Goal: Task Accomplishment & Management: Complete application form

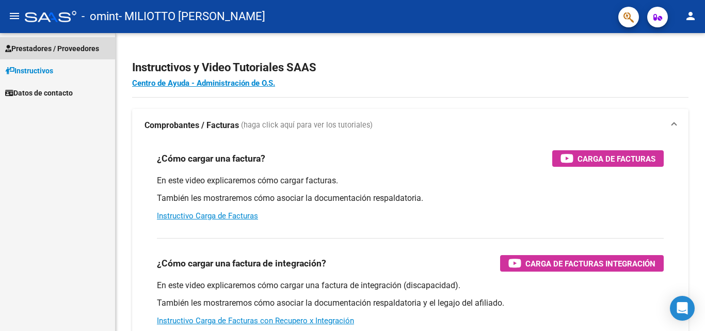
click at [50, 47] on span "Prestadores / Proveedores" at bounding box center [52, 48] width 94 height 11
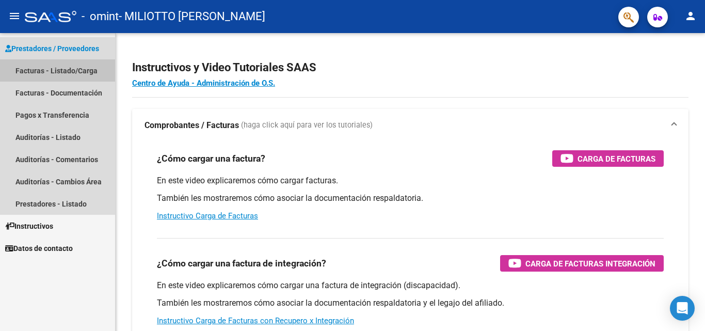
click at [41, 70] on link "Facturas - Listado/Carga" at bounding box center [57, 70] width 115 height 22
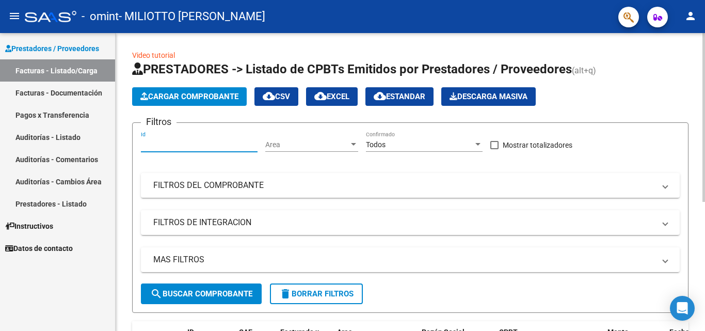
click at [203, 146] on input "Id" at bounding box center [199, 144] width 117 height 9
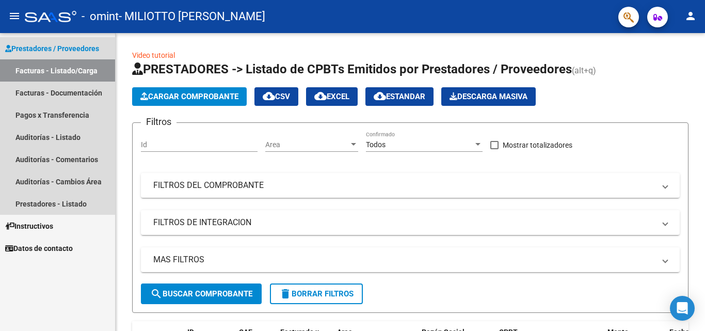
click at [36, 54] on span "Prestadores / Proveedores" at bounding box center [52, 48] width 94 height 11
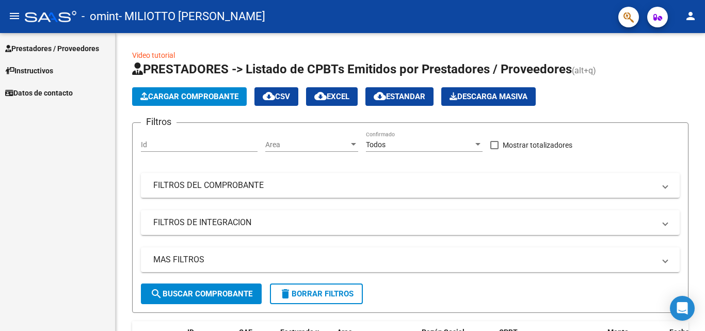
click at [34, 68] on span "Instructivos" at bounding box center [29, 70] width 48 height 11
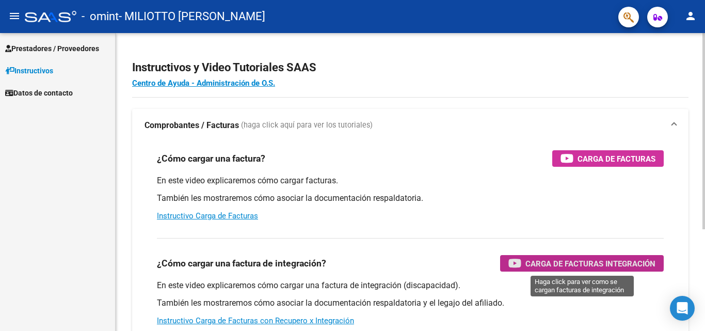
click at [574, 256] on div "Carga de Facturas Integración" at bounding box center [581, 263] width 147 height 17
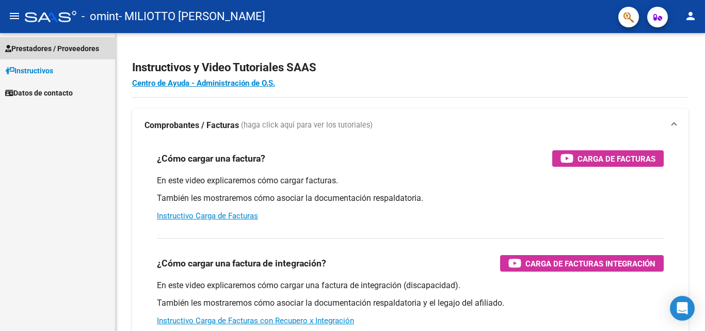
click at [72, 46] on span "Prestadores / Proveedores" at bounding box center [52, 48] width 94 height 11
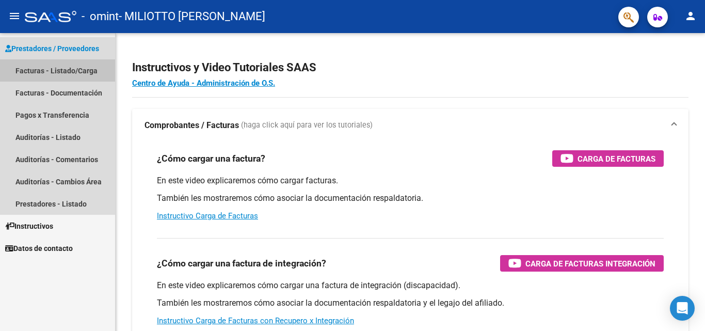
click at [71, 70] on link "Facturas - Listado/Carga" at bounding box center [57, 70] width 115 height 22
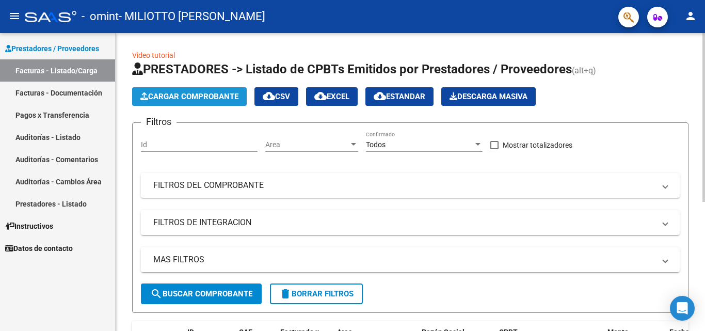
click at [178, 90] on button "Cargar Comprobante" at bounding box center [189, 96] width 115 height 19
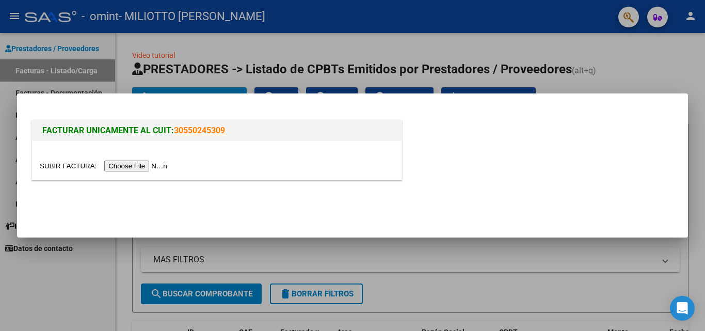
click at [158, 164] on input "file" at bounding box center [105, 165] width 131 height 11
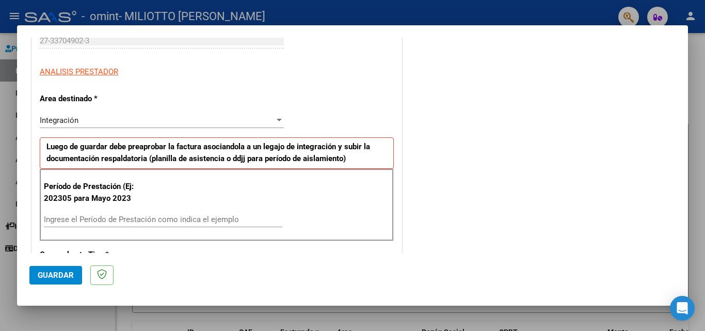
scroll to position [186, 0]
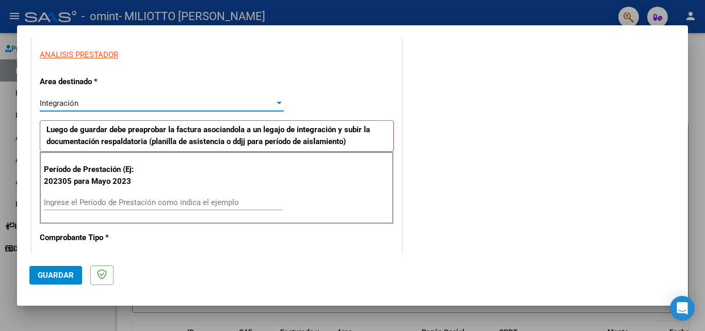
click at [267, 103] on div "Integración" at bounding box center [157, 103] width 235 height 9
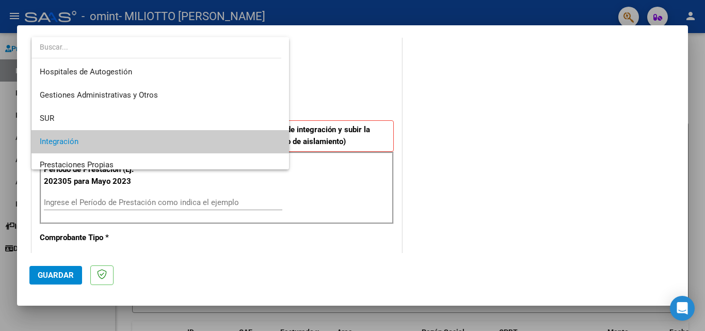
scroll to position [39, 0]
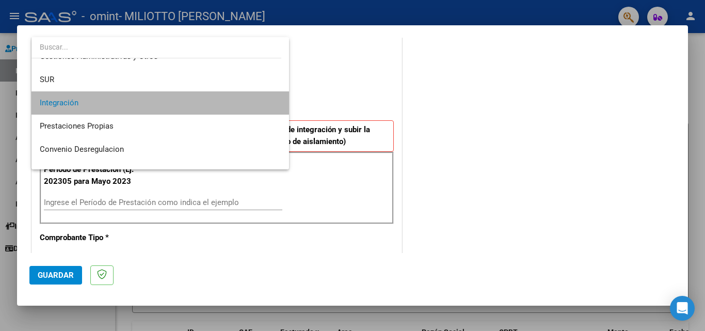
click at [267, 103] on span "Integración" at bounding box center [160, 102] width 241 height 23
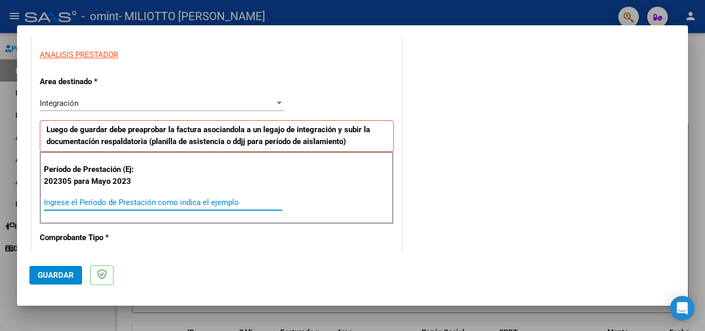
click at [142, 204] on input "Ingrese el Período de Prestación como indica el ejemplo" at bounding box center [163, 202] width 238 height 9
type input "202507"
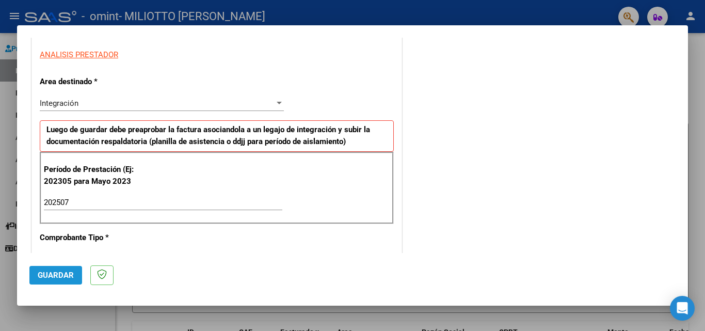
click at [57, 273] on span "Guardar" at bounding box center [56, 274] width 36 height 9
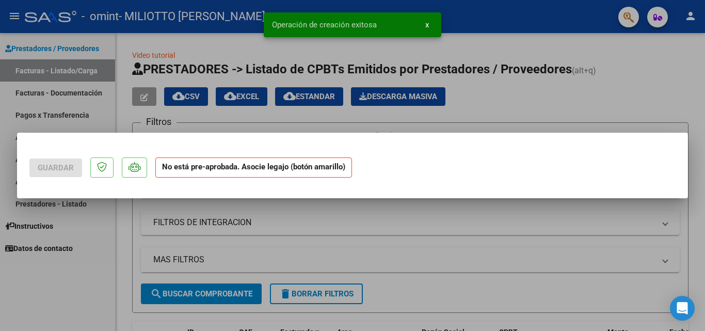
scroll to position [0, 0]
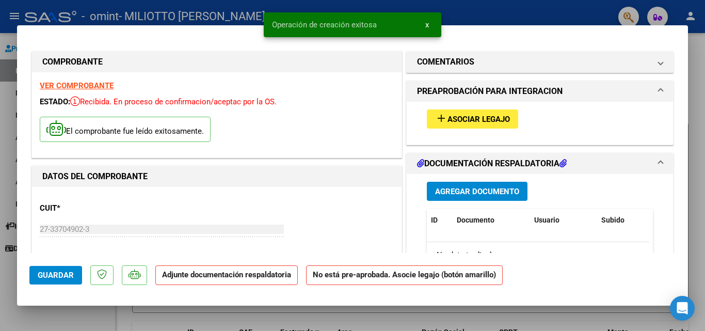
click at [482, 113] on button "add Asociar Legajo" at bounding box center [472, 118] width 91 height 19
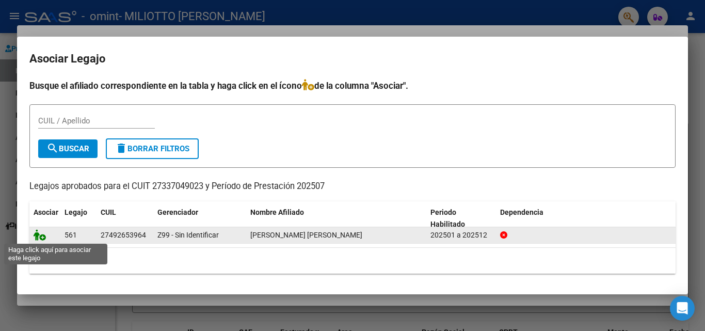
click at [41, 237] on icon at bounding box center [40, 234] width 12 height 11
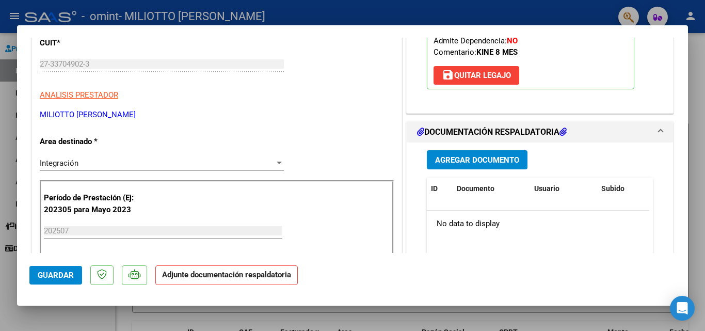
scroll to position [186, 0]
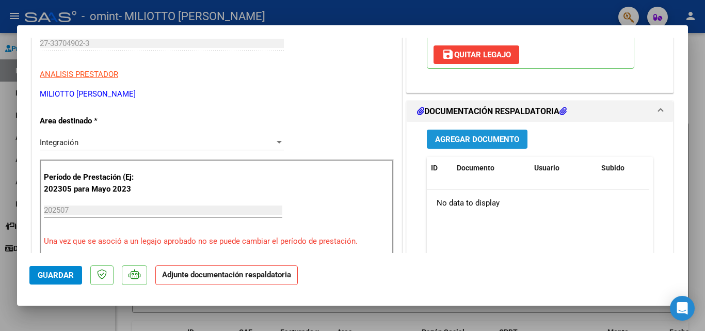
click at [477, 136] on span "Agregar Documento" at bounding box center [477, 139] width 84 height 9
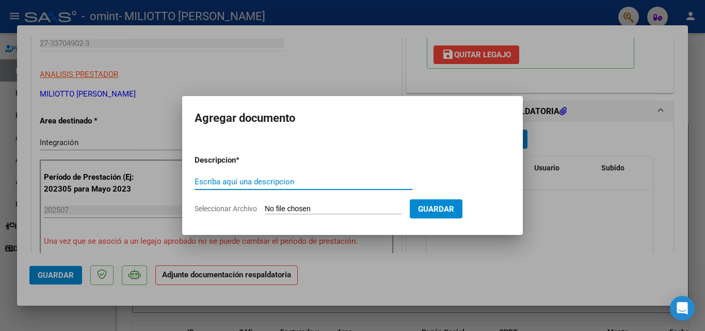
click at [248, 178] on input "Escriba aquí una descripcion" at bounding box center [304, 181] width 218 height 9
type input "planilla asistencia [PERSON_NAME]"
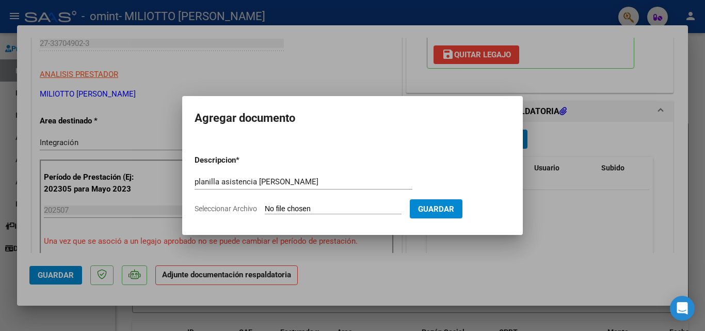
click at [339, 210] on input "Seleccionar Archivo" at bounding box center [333, 209] width 137 height 10
type input "C:\fakepath\planilla asistencia [PERSON_NAME][DATE].pdf"
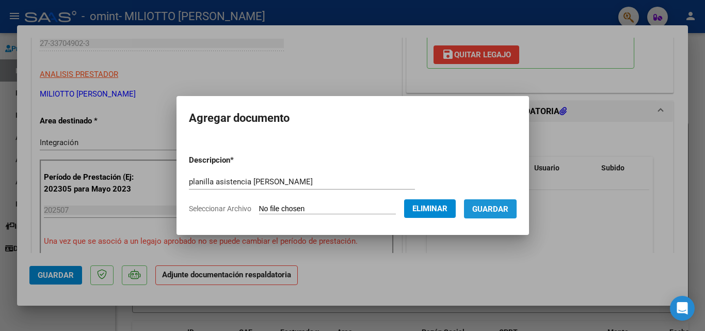
click at [495, 206] on span "Guardar" at bounding box center [490, 208] width 36 height 9
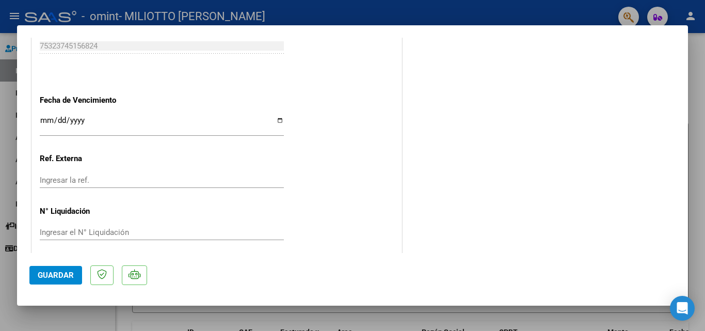
scroll to position [709, 0]
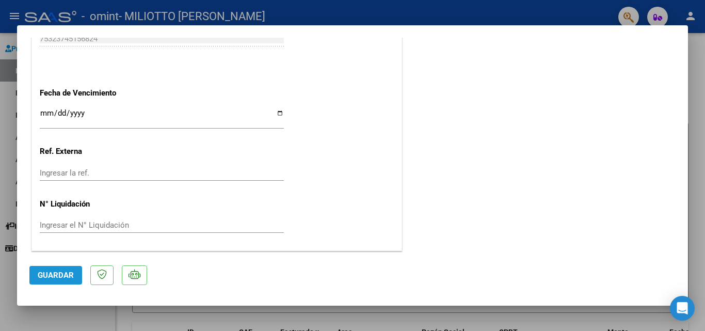
click at [53, 278] on span "Guardar" at bounding box center [56, 274] width 36 height 9
click at [699, 105] on div at bounding box center [352, 165] width 705 height 331
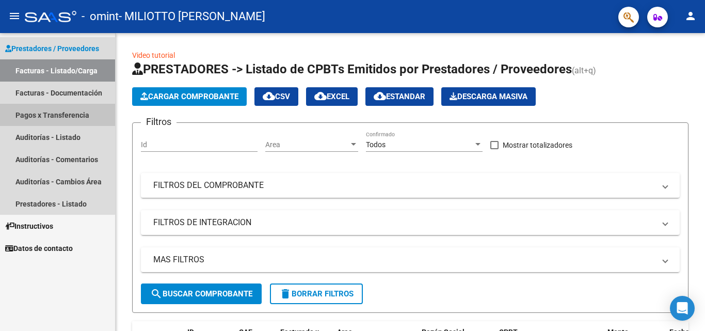
click at [50, 110] on link "Pagos x Transferencia" at bounding box center [57, 115] width 115 height 22
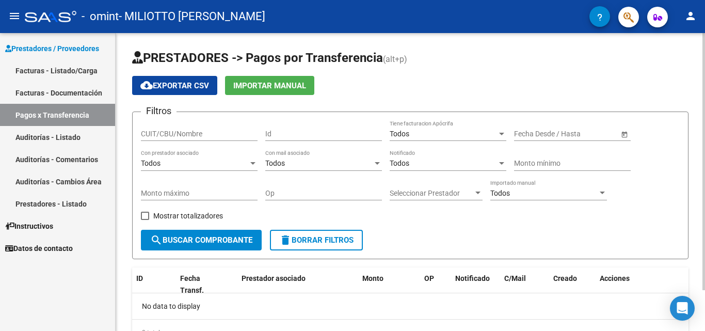
scroll to position [47, 0]
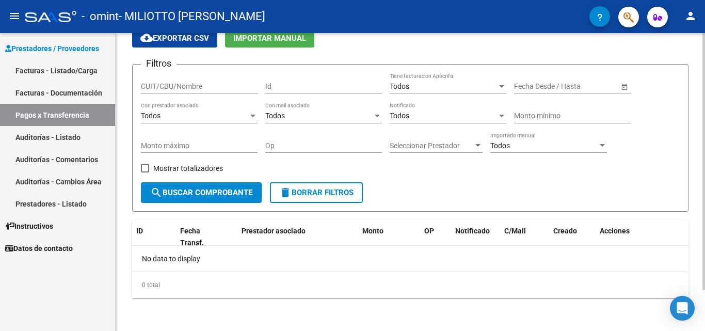
click at [704, 305] on div at bounding box center [703, 182] width 3 height 298
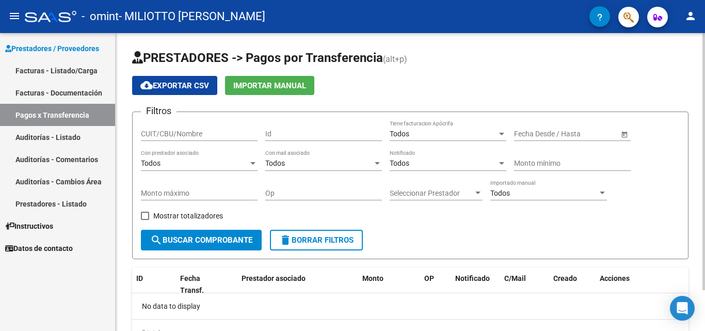
click at [704, 40] on div at bounding box center [703, 182] width 3 height 298
click at [242, 237] on span "search Buscar Comprobante" at bounding box center [201, 239] width 102 height 9
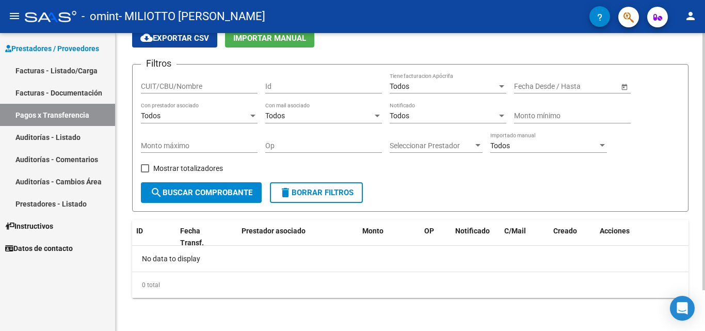
click at [703, 317] on div at bounding box center [703, 182] width 3 height 298
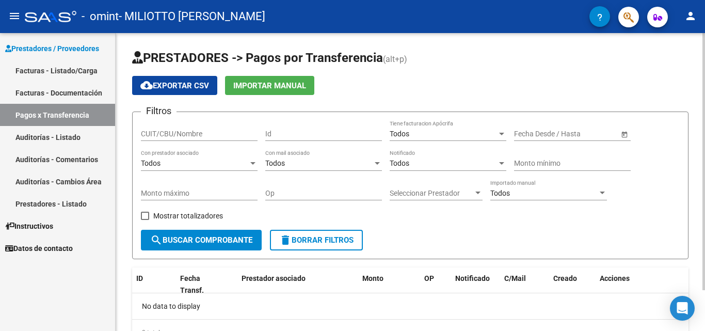
click at [704, 59] on div at bounding box center [703, 182] width 3 height 298
click at [213, 132] on input "CUIT/CBU/Nombre" at bounding box center [199, 134] width 117 height 9
click at [258, 163] on app-bool-drop-down "Todos Con prestador asociado" at bounding box center [203, 163] width 124 height 8
click at [252, 162] on div at bounding box center [252, 163] width 5 height 3
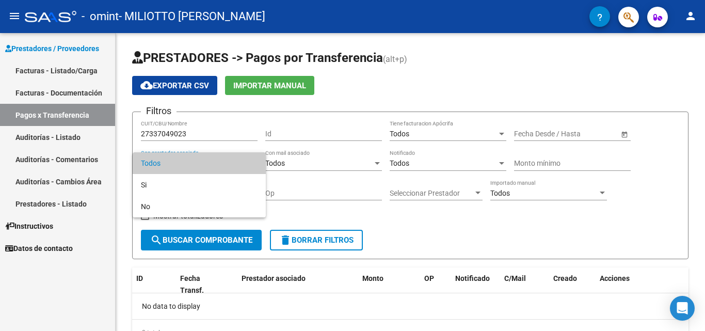
click at [236, 166] on span "Todos" at bounding box center [199, 163] width 117 height 22
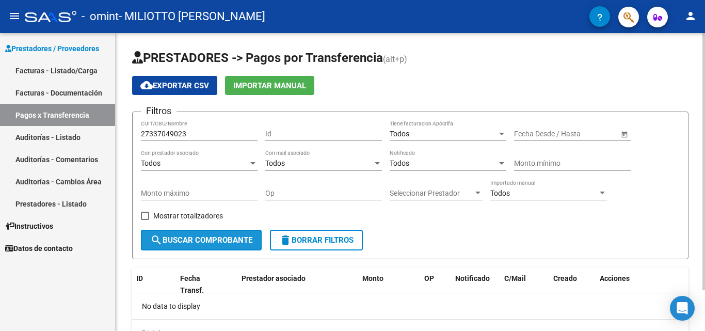
click at [216, 244] on span "search Buscar Comprobante" at bounding box center [201, 239] width 102 height 9
click at [700, 305] on div "PRESTADORES -> Pagos por Transferencia (alt+p) cloud_download Exportar CSV Impo…" at bounding box center [410, 205] width 589 height 345
click at [219, 128] on div "27337049023 CUIT/CBU/Nombre" at bounding box center [199, 130] width 117 height 21
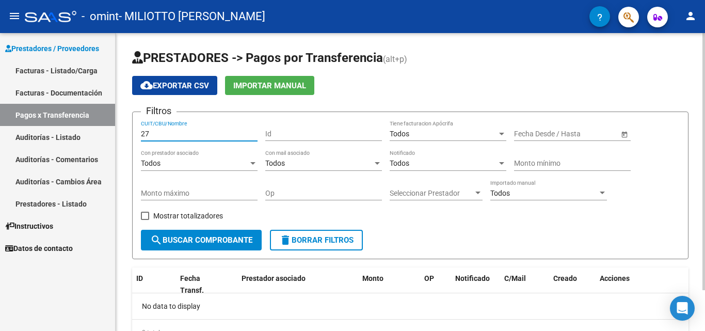
type input "2"
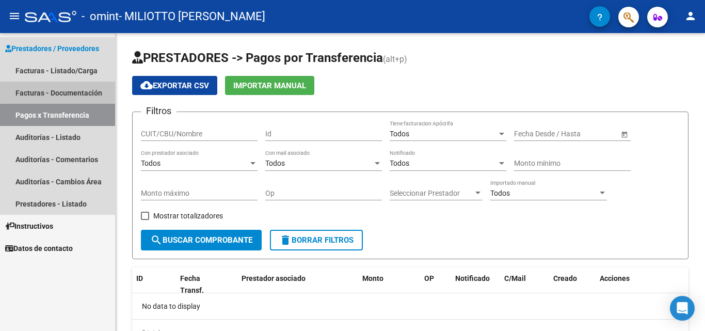
click at [85, 89] on link "Facturas - Documentación" at bounding box center [57, 93] width 115 height 22
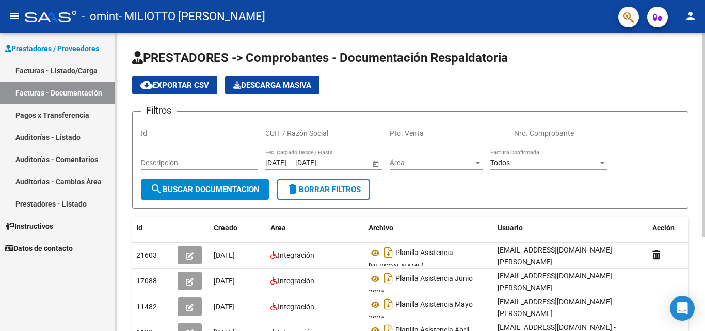
scroll to position [137, 0]
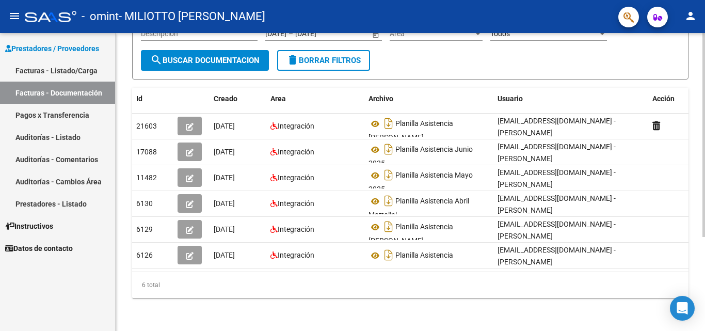
click at [704, 321] on div at bounding box center [703, 182] width 3 height 298
click at [704, 321] on div at bounding box center [703, 229] width 3 height 204
click at [368, 304] on div "PRESTADORES -> Comprobantes - Documentación Respaldatoria cloud_download Export…" at bounding box center [410, 117] width 589 height 427
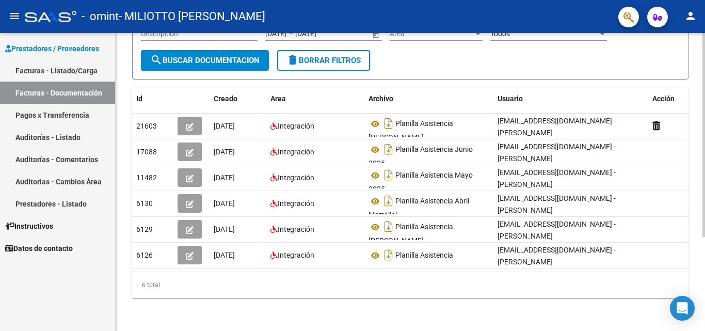
click at [539, 302] on div "PRESTADORES -> Comprobantes - Documentación Respaldatoria cloud_download Export…" at bounding box center [410, 117] width 589 height 427
